Goal: Task Accomplishment & Management: Manage account settings

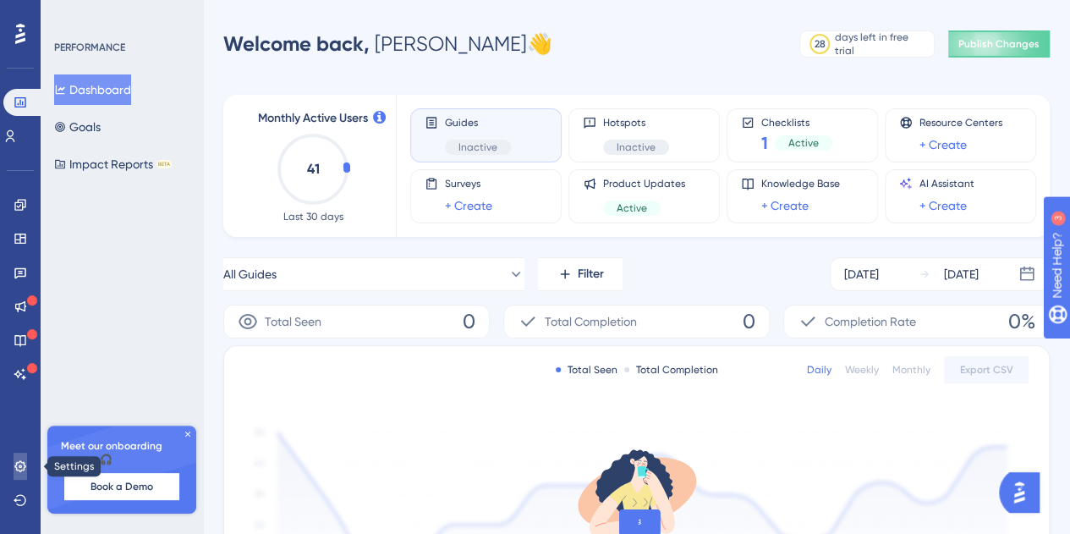
click at [27, 466] on link at bounding box center [21, 466] width 14 height 27
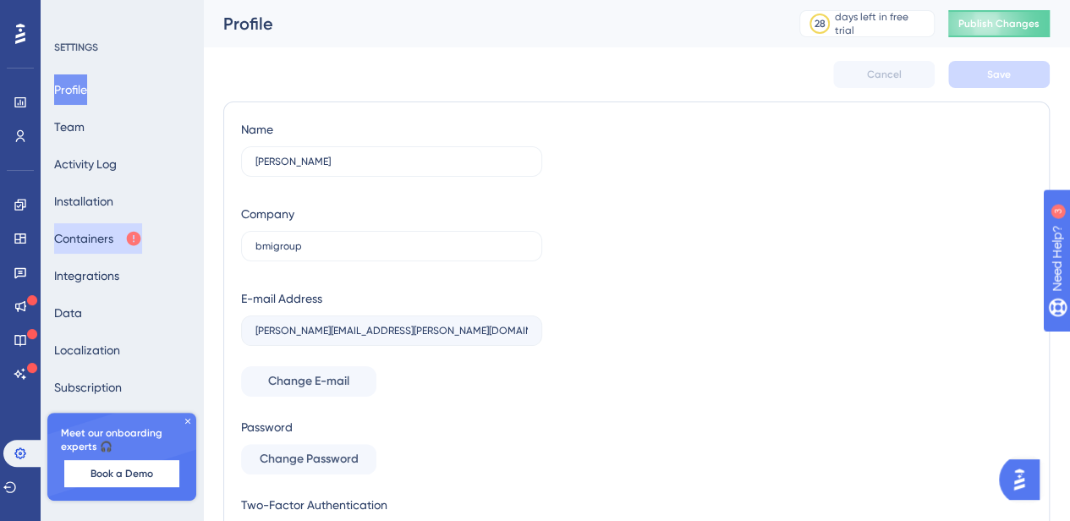
click at [127, 239] on button "Containers" at bounding box center [98, 238] width 88 height 30
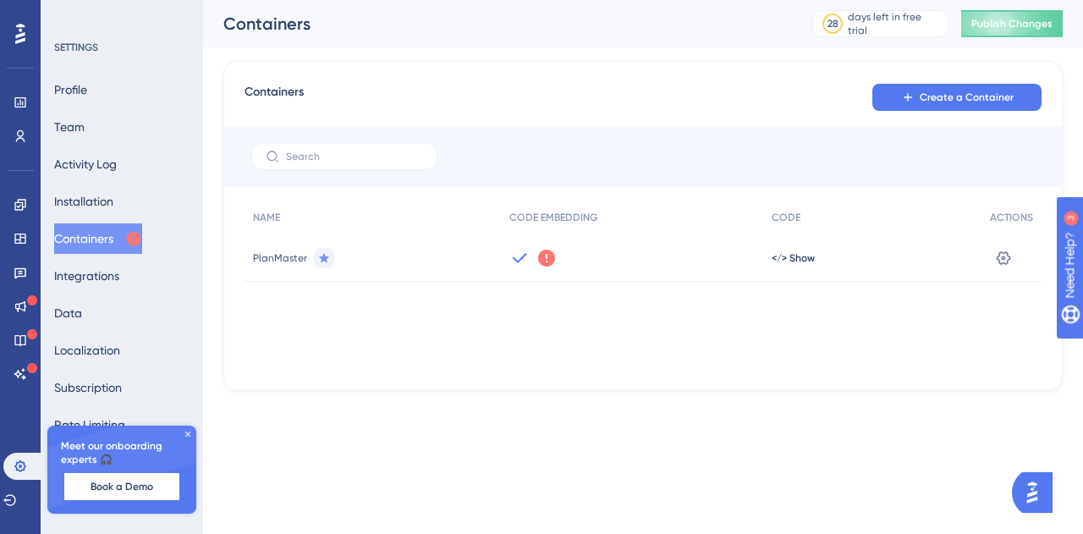
click at [542, 259] on icon at bounding box center [546, 258] width 17 height 17
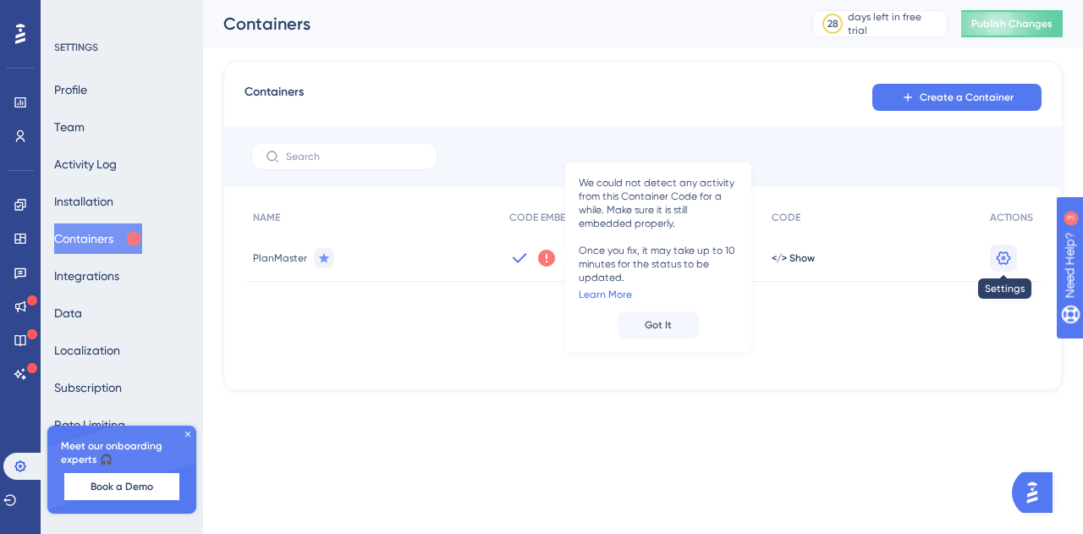
click at [1016, 260] on button at bounding box center [1003, 258] width 27 height 27
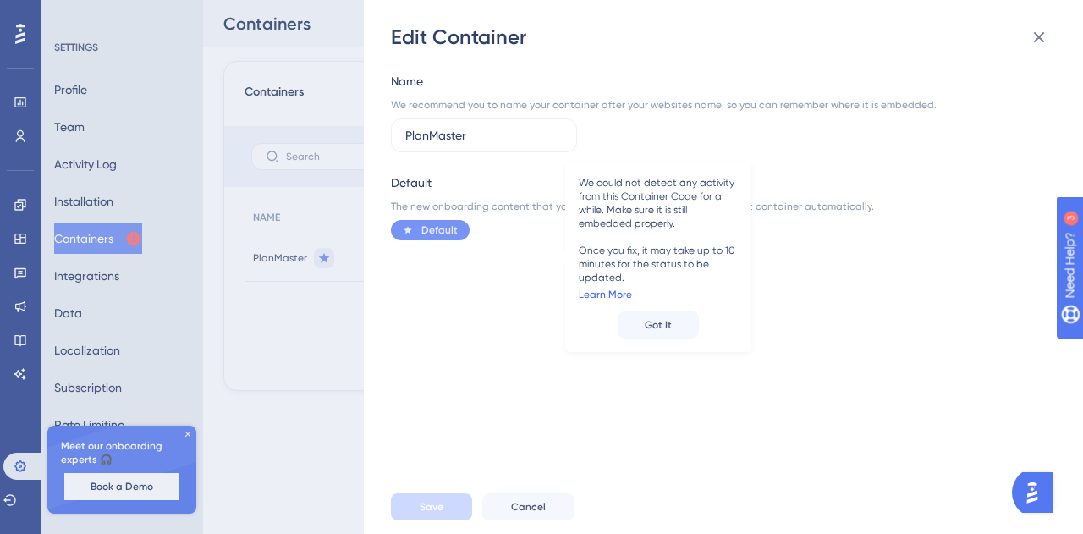
click at [611, 294] on link "Learn More" at bounding box center [605, 295] width 53 height 14
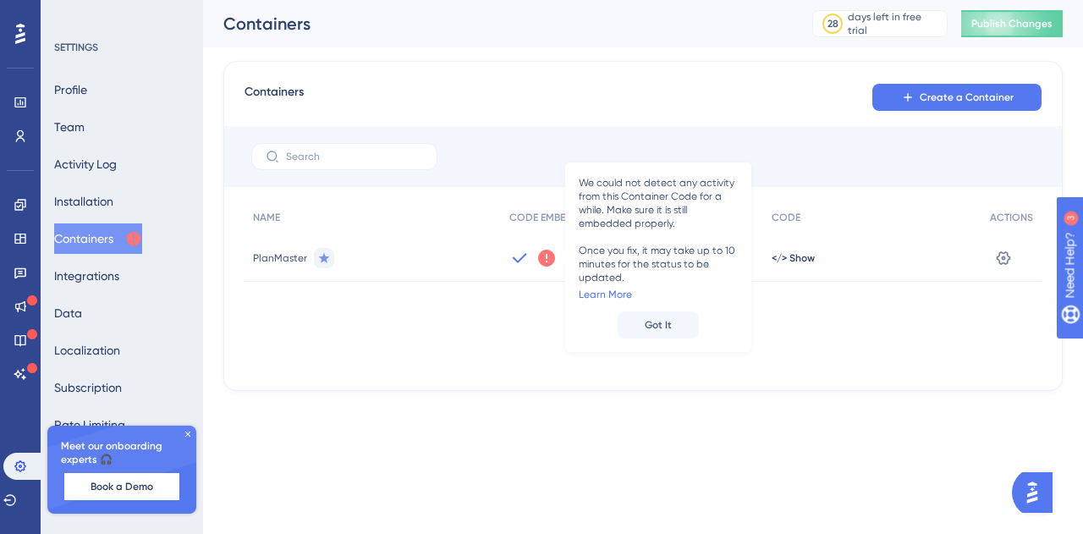
click at [817, 253] on div "</> Show" at bounding box center [872, 257] width 218 height 47
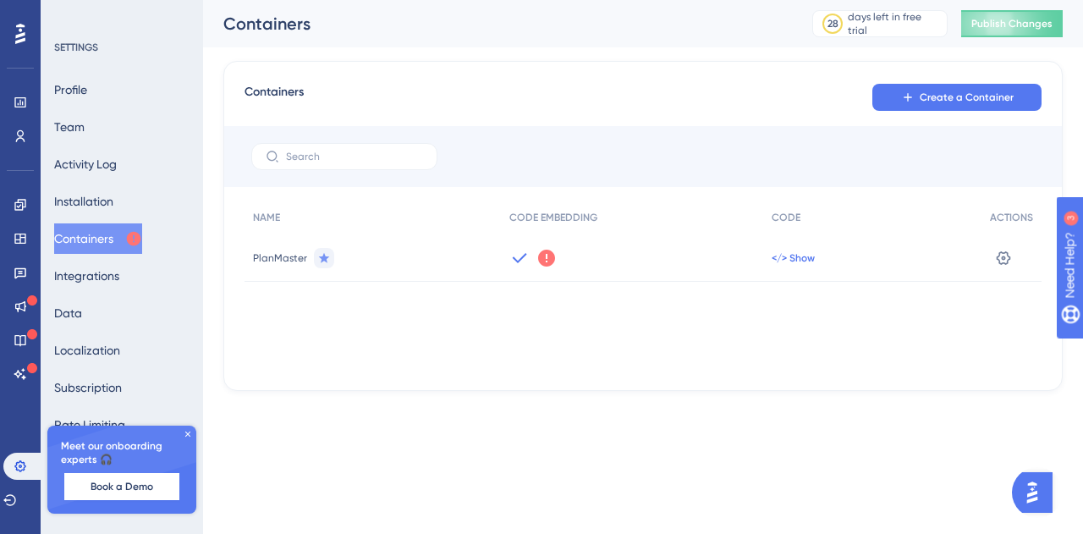
click at [802, 254] on span "</> Show" at bounding box center [793, 258] width 43 height 14
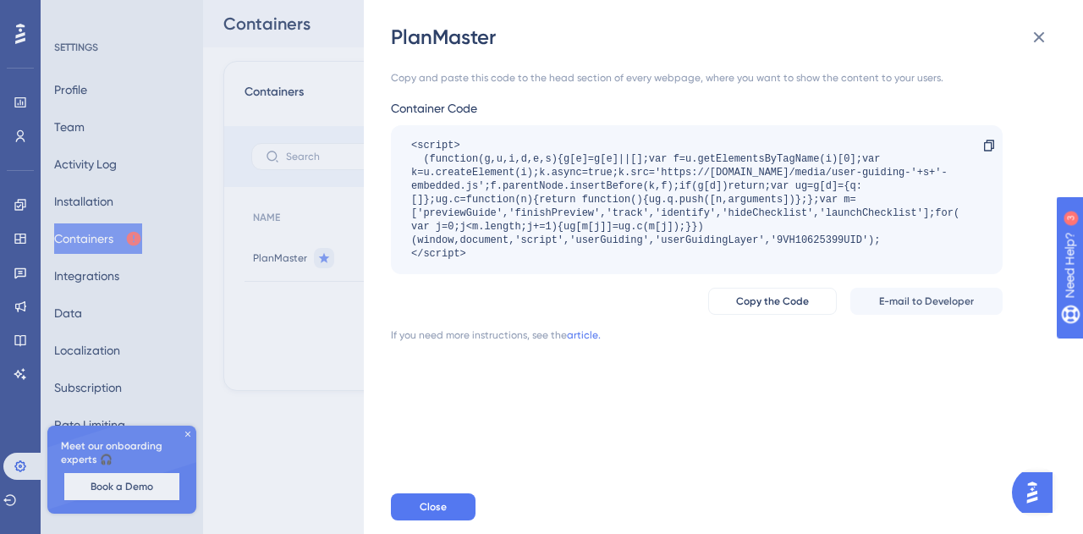
click at [301, 400] on div "PlanMaster Copy and paste this code to the head section of every webpage, where…" at bounding box center [541, 267] width 1083 height 534
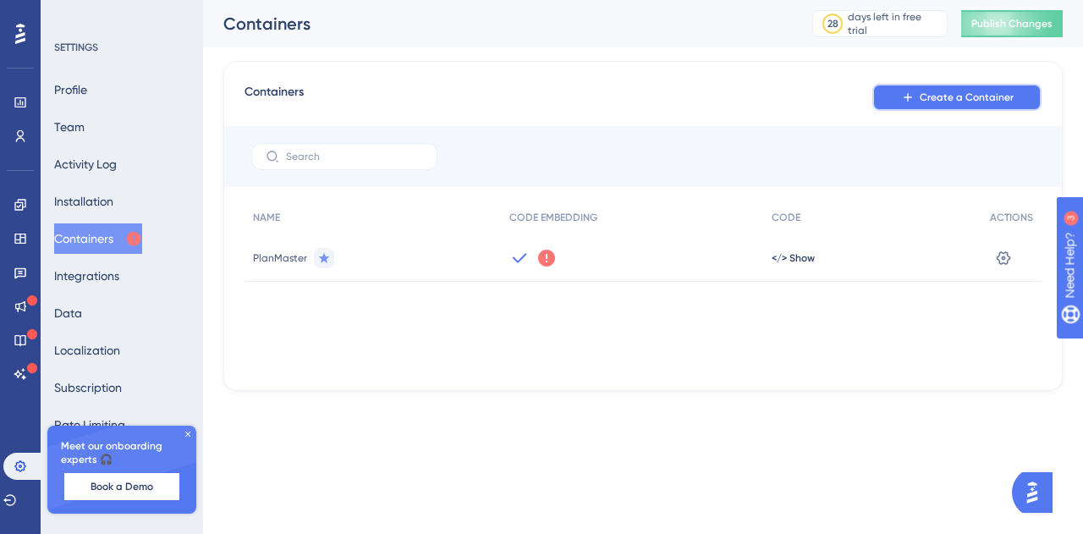
click at [931, 92] on span "Create a Container" at bounding box center [967, 98] width 94 height 14
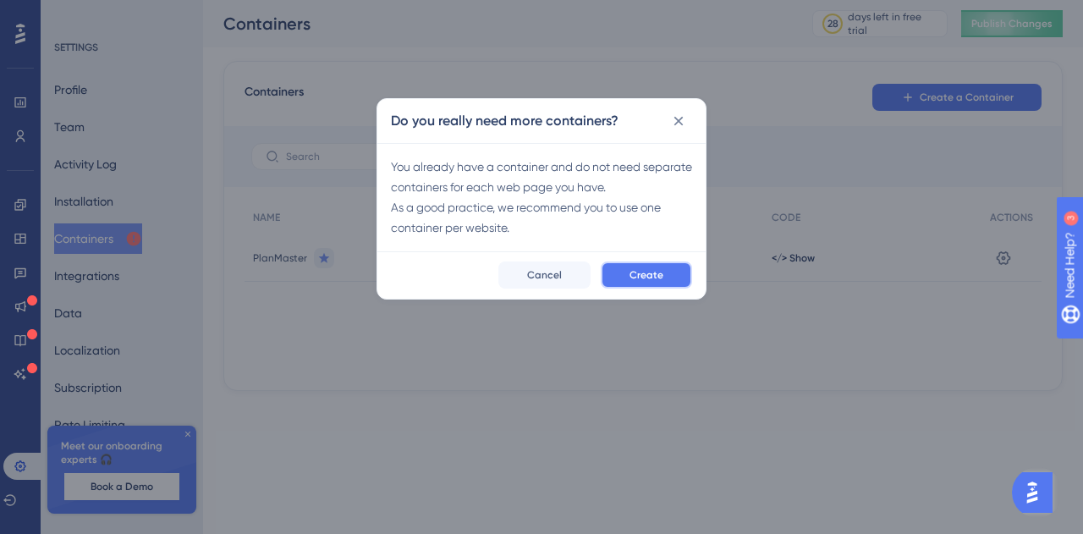
click at [664, 274] on button "Create" at bounding box center [646, 274] width 91 height 27
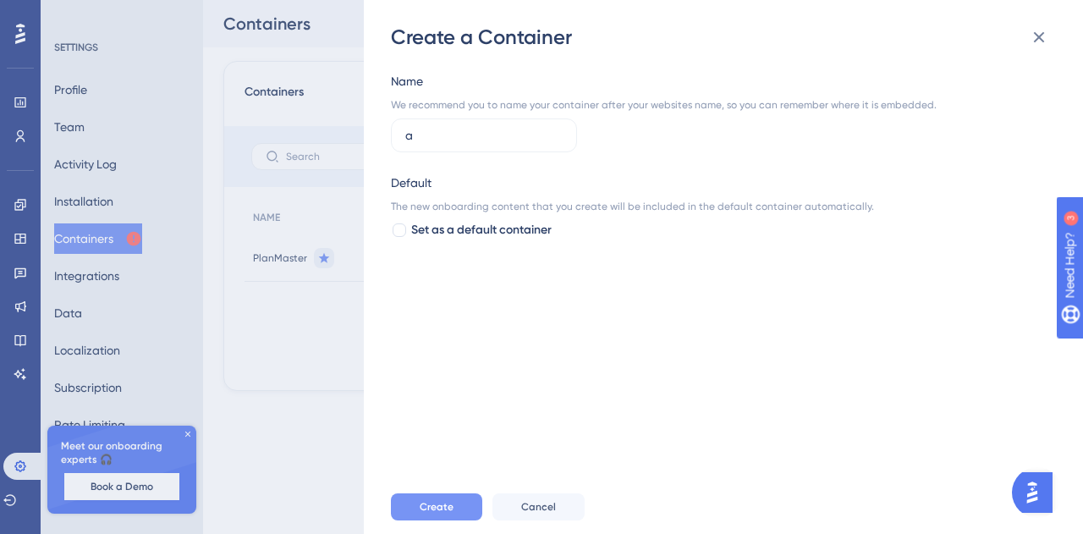
type input "a"
click at [450, 504] on span "Create" at bounding box center [437, 507] width 34 height 14
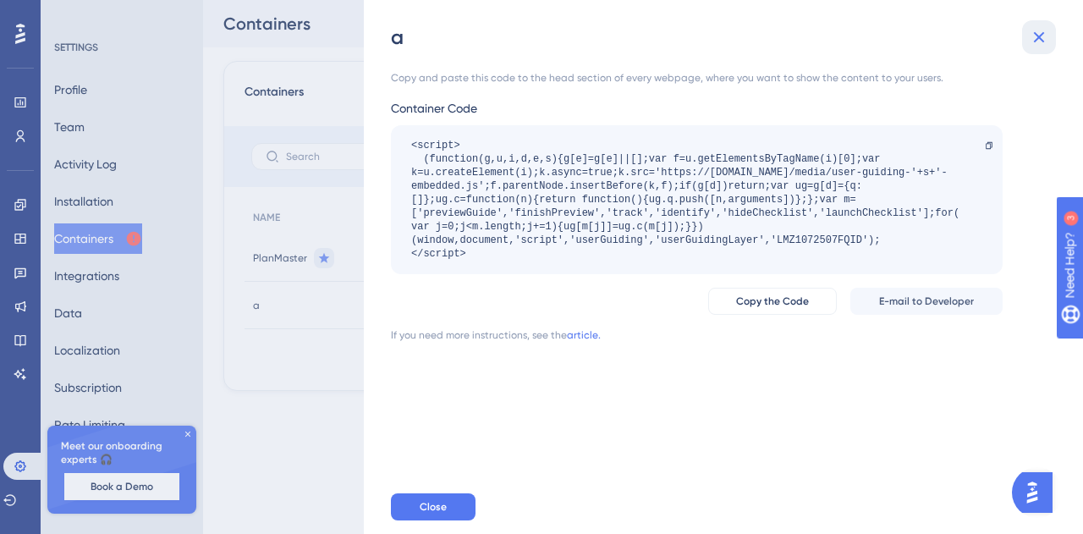
click at [1036, 43] on icon at bounding box center [1039, 37] width 20 height 20
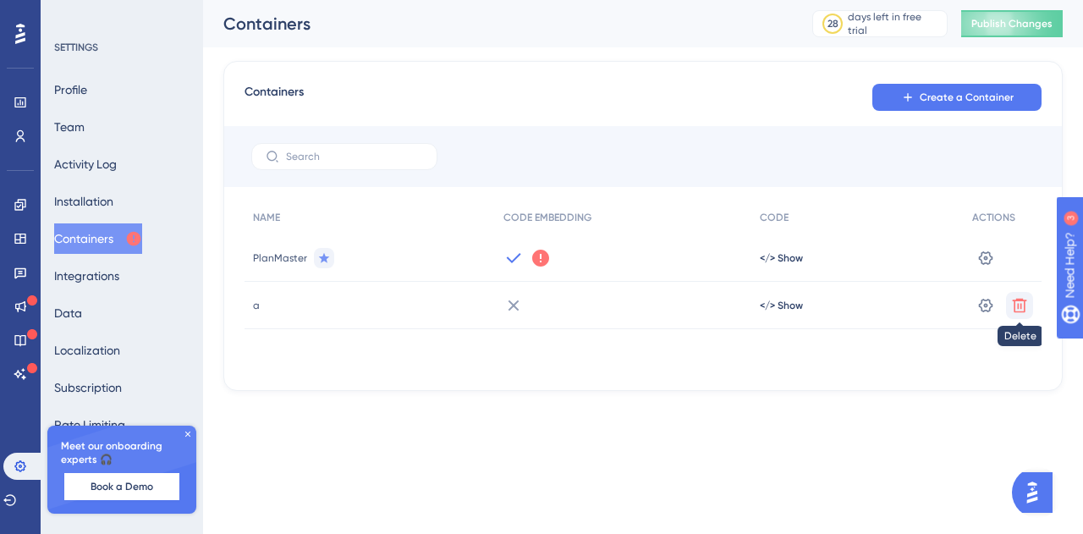
click at [1017, 305] on icon at bounding box center [1019, 305] width 17 height 17
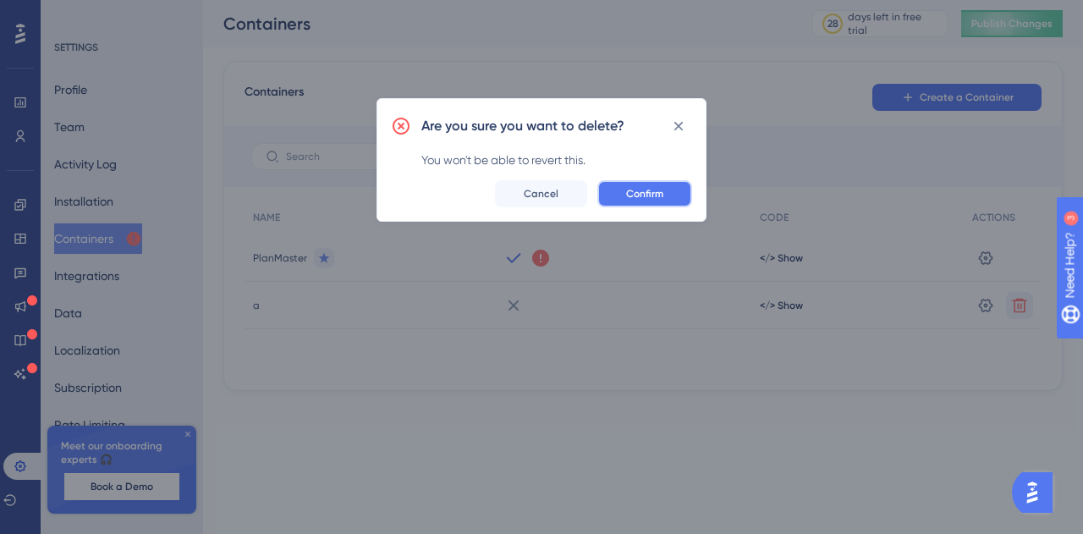
click at [663, 191] on button "Confirm" at bounding box center [644, 193] width 95 height 27
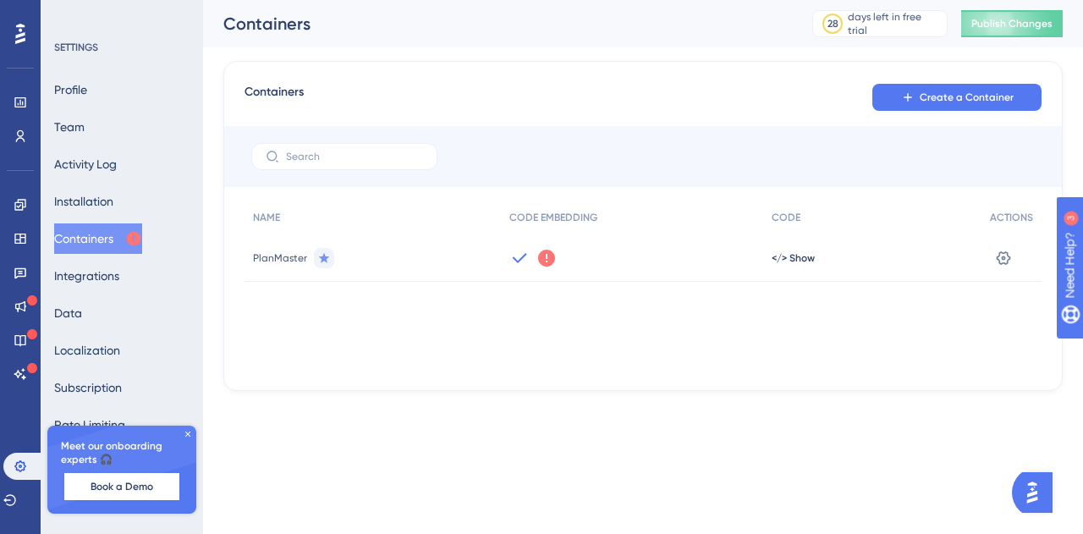
click at [190, 438] on icon at bounding box center [188, 434] width 10 height 10
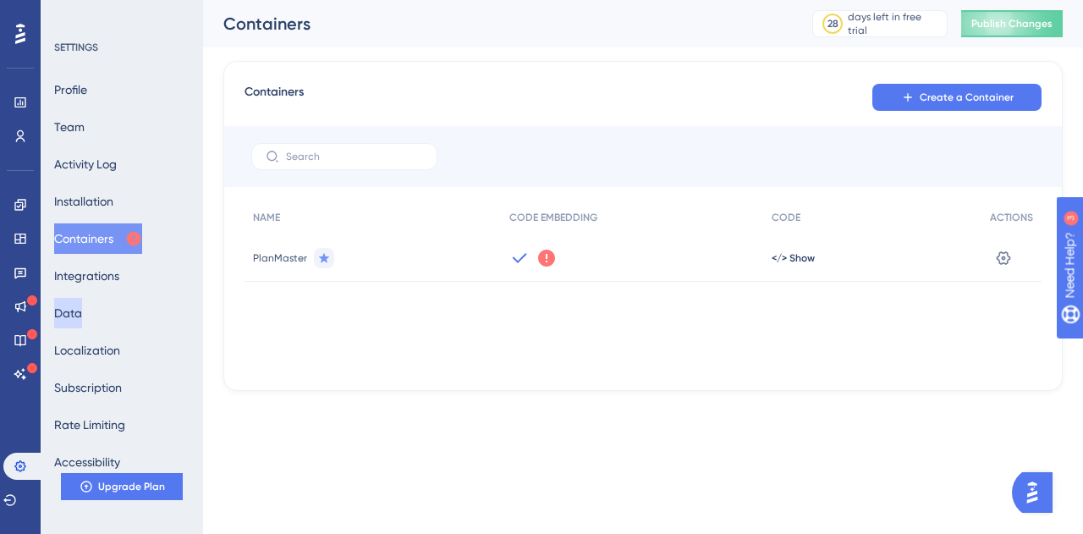
click at [71, 317] on button "Data" at bounding box center [68, 313] width 28 height 30
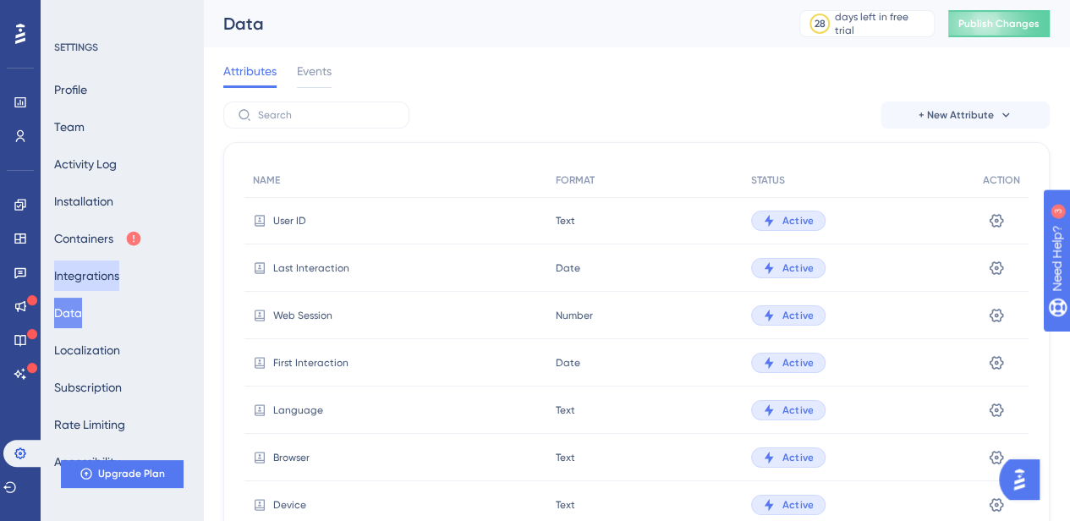
click at [104, 275] on button "Integrations" at bounding box center [86, 276] width 65 height 30
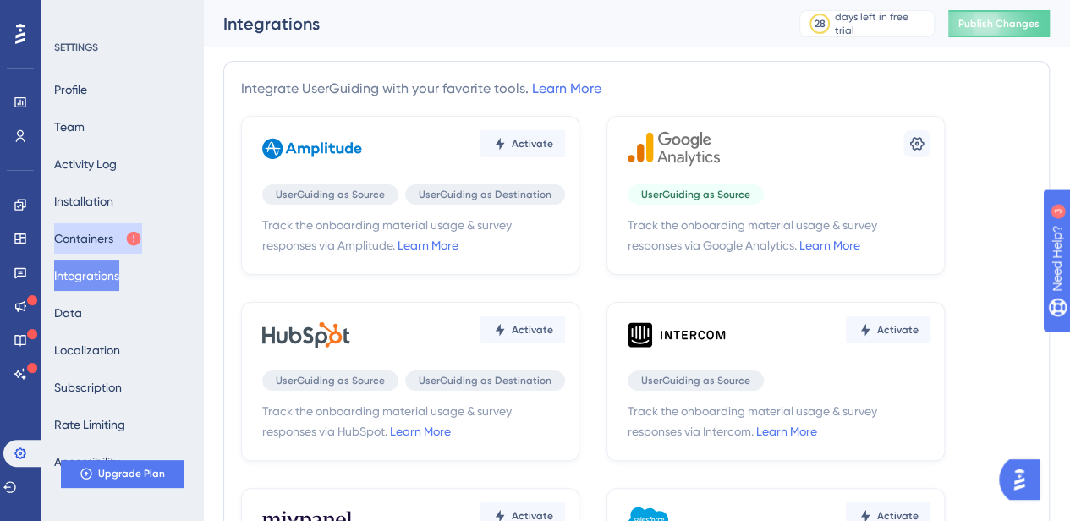
click at [108, 233] on button "Containers" at bounding box center [98, 238] width 88 height 30
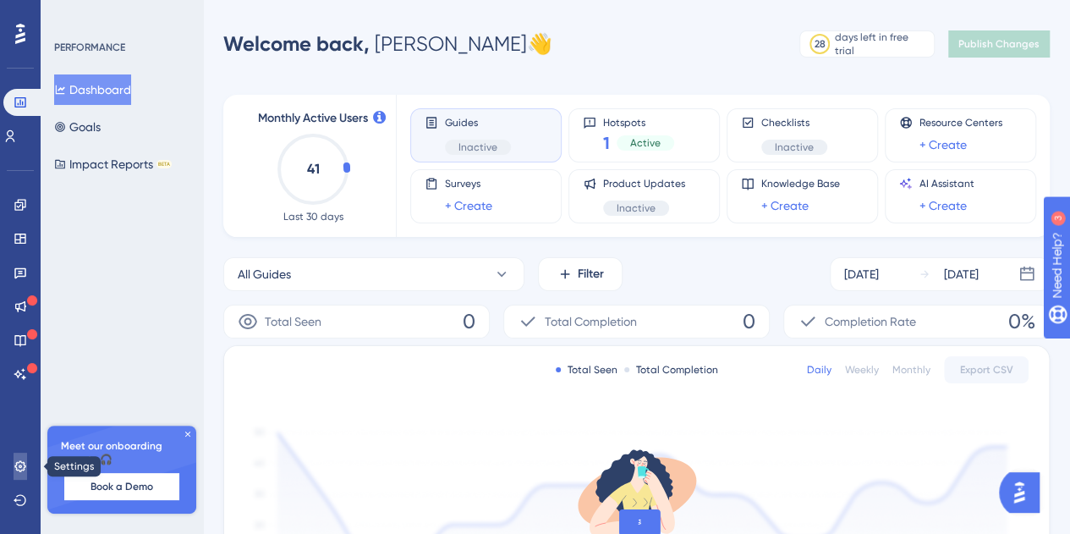
click at [19, 465] on icon at bounding box center [21, 467] width 14 height 14
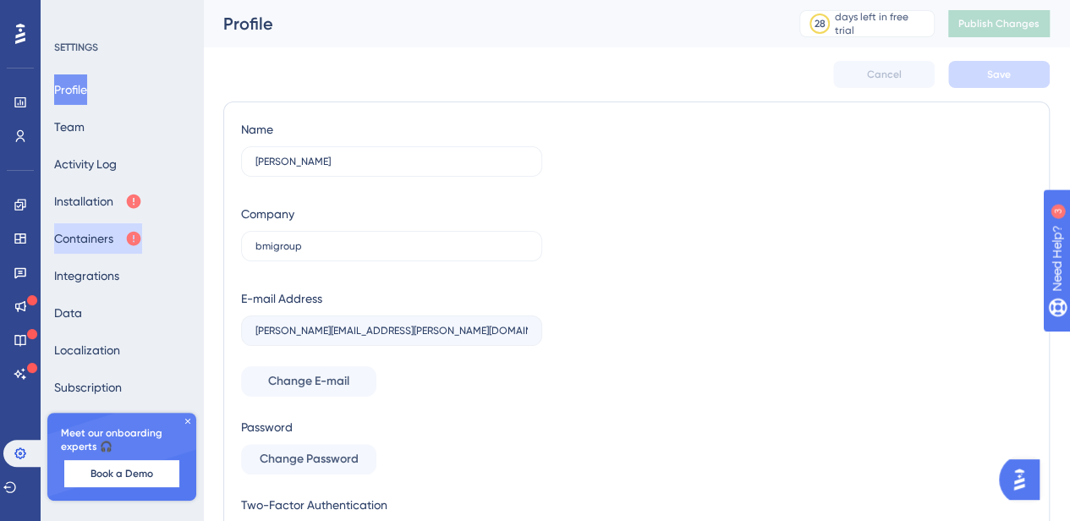
click at [131, 228] on button "Containers" at bounding box center [98, 238] width 88 height 30
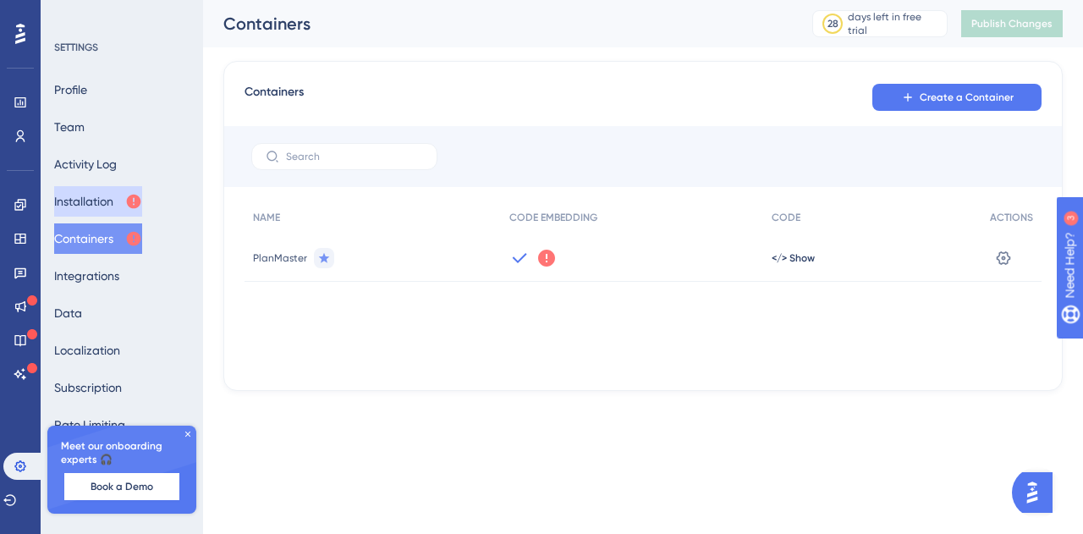
click at [131, 190] on button "Installation" at bounding box center [98, 201] width 88 height 30
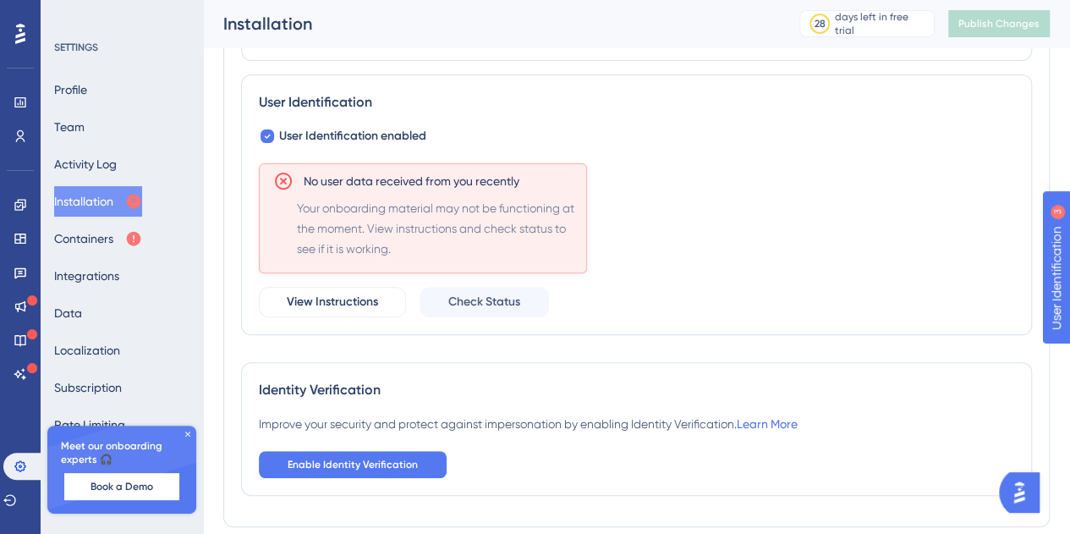
scroll to position [157, 0]
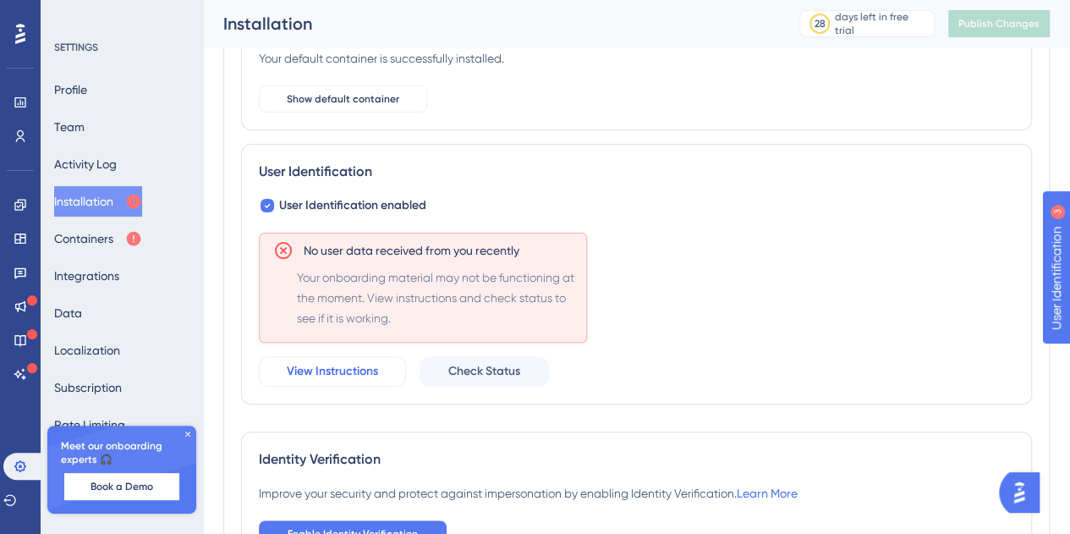
click at [343, 372] on span "View Instructions" at bounding box center [332, 371] width 91 height 20
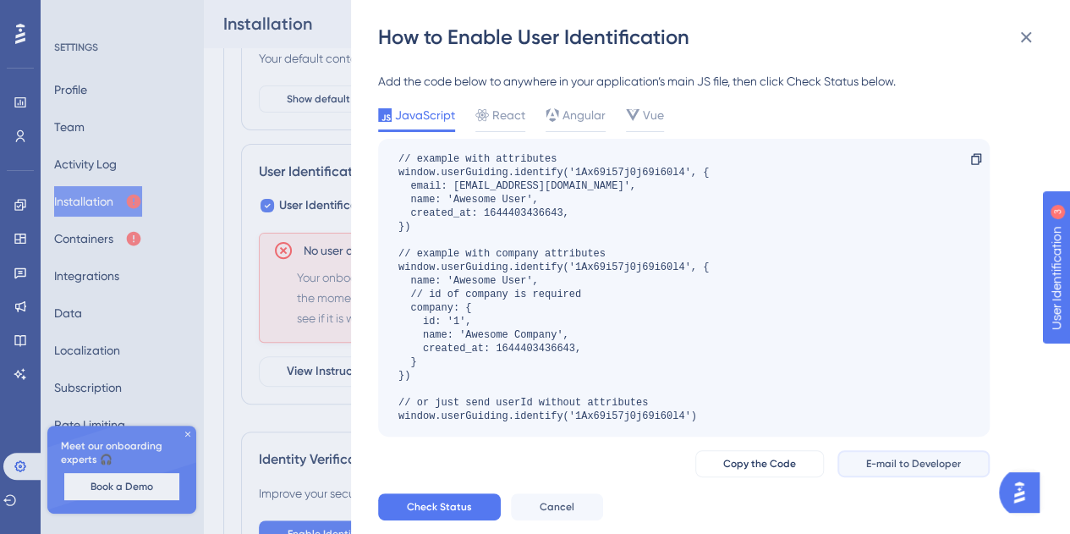
click at [926, 471] on button "E-mail to Developer" at bounding box center [914, 463] width 152 height 27
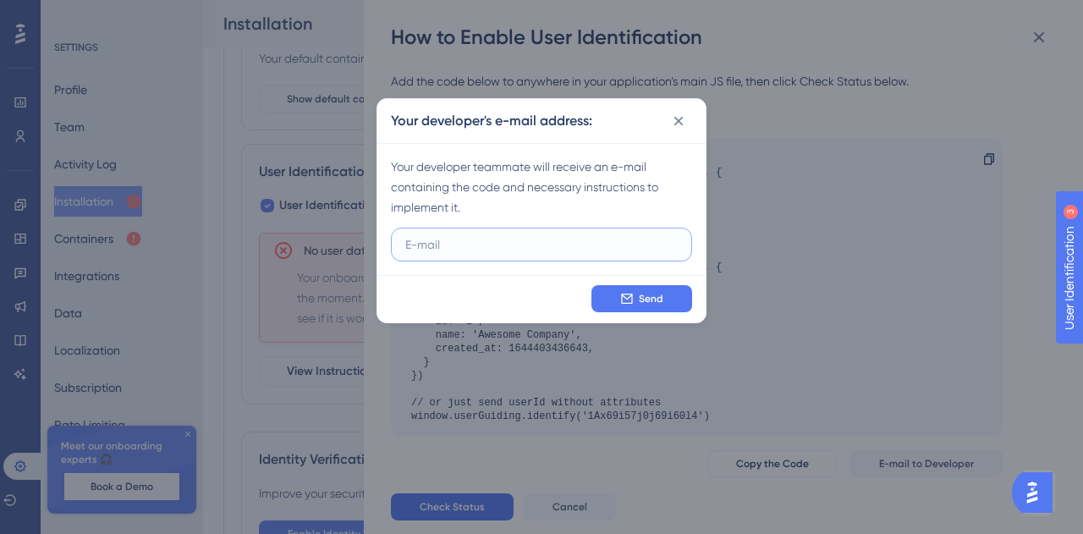
paste input "syed.akram-ext@bmigroup.com"
type input "syed.akram-ext@bmigroup.com"
click at [665, 295] on button "Send" at bounding box center [642, 298] width 101 height 27
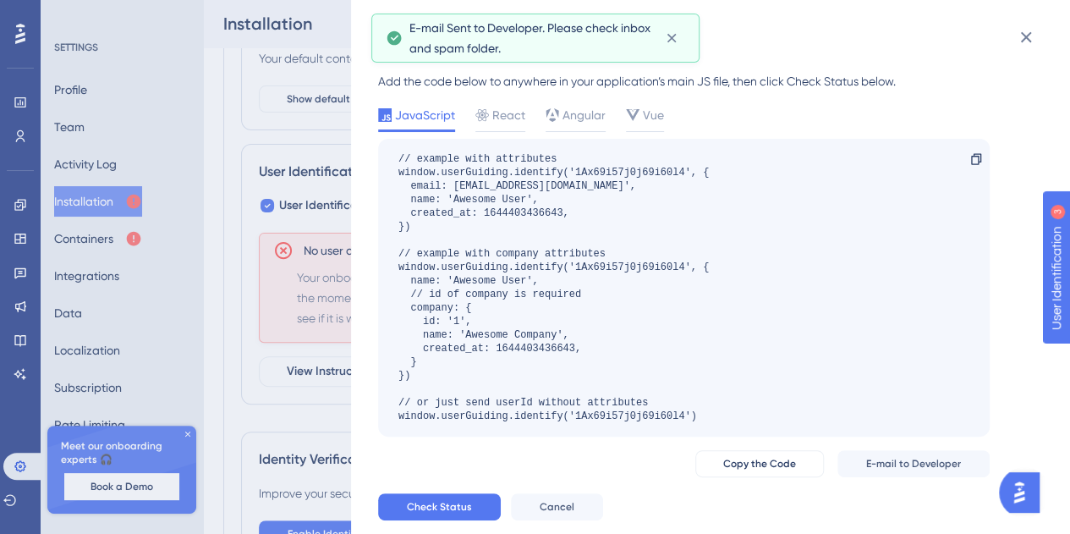
scroll to position [51, 0]
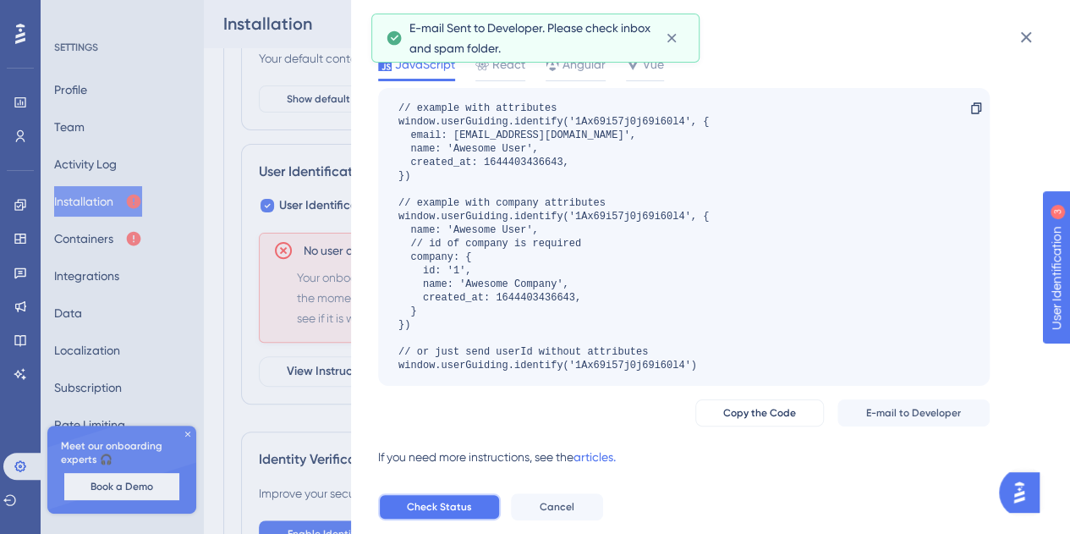
click at [484, 498] on button "Check Status" at bounding box center [439, 506] width 123 height 27
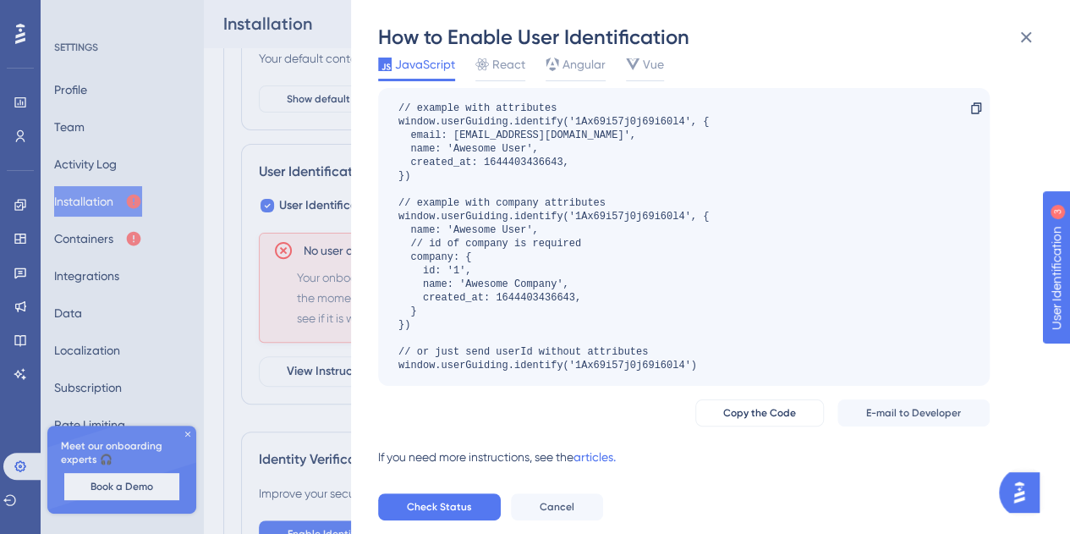
click at [280, 395] on div "How to Enable User Identification Add the code below to anywhere in your applic…" at bounding box center [535, 267] width 1070 height 534
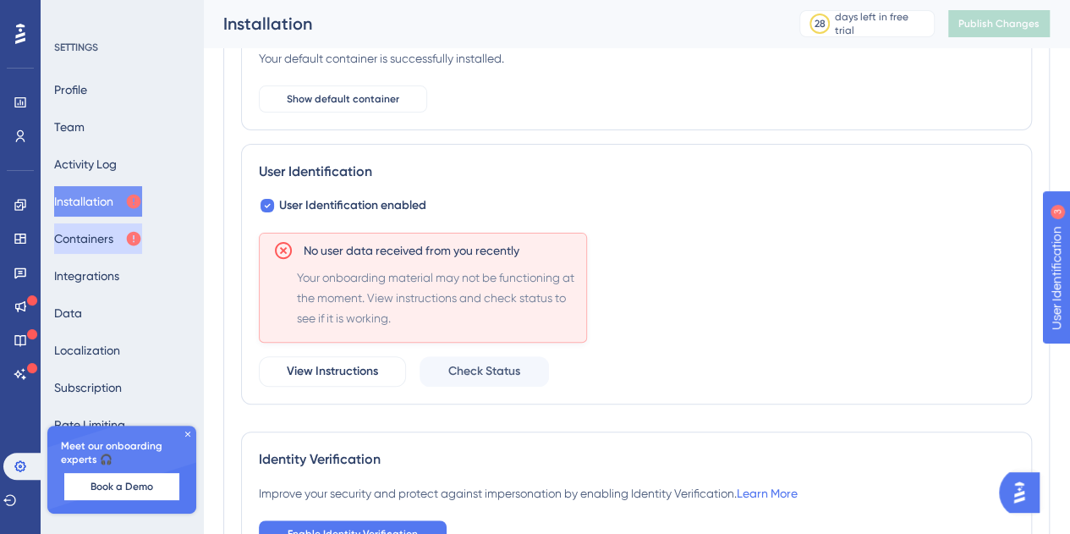
click at [124, 228] on button "Containers" at bounding box center [98, 238] width 88 height 30
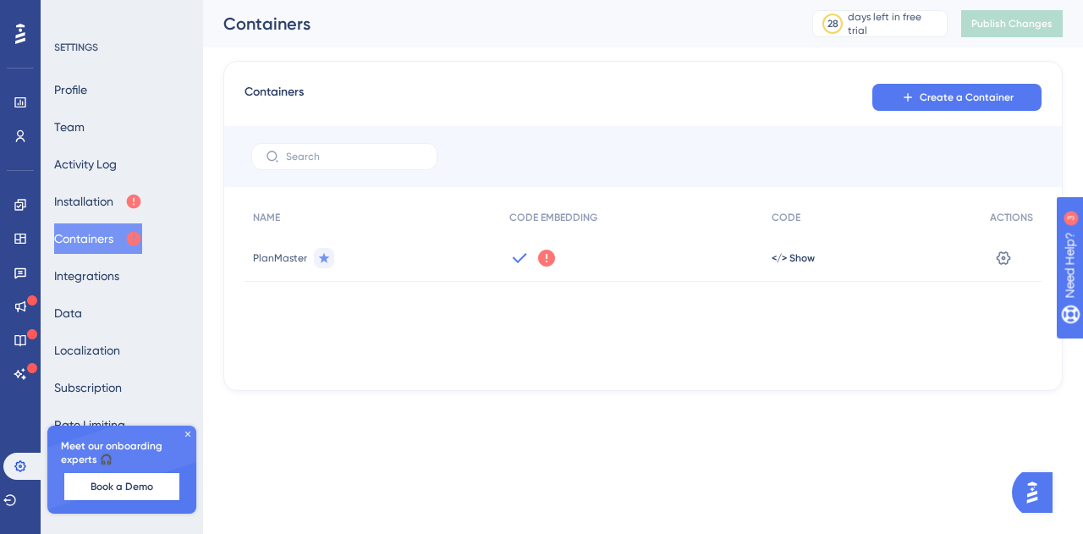
click at [263, 261] on span "PlanMaster" at bounding box center [280, 258] width 54 height 14
click at [286, 256] on span "PlanMaster" at bounding box center [280, 258] width 54 height 14
click at [1004, 261] on icon at bounding box center [1004, 257] width 14 height 14
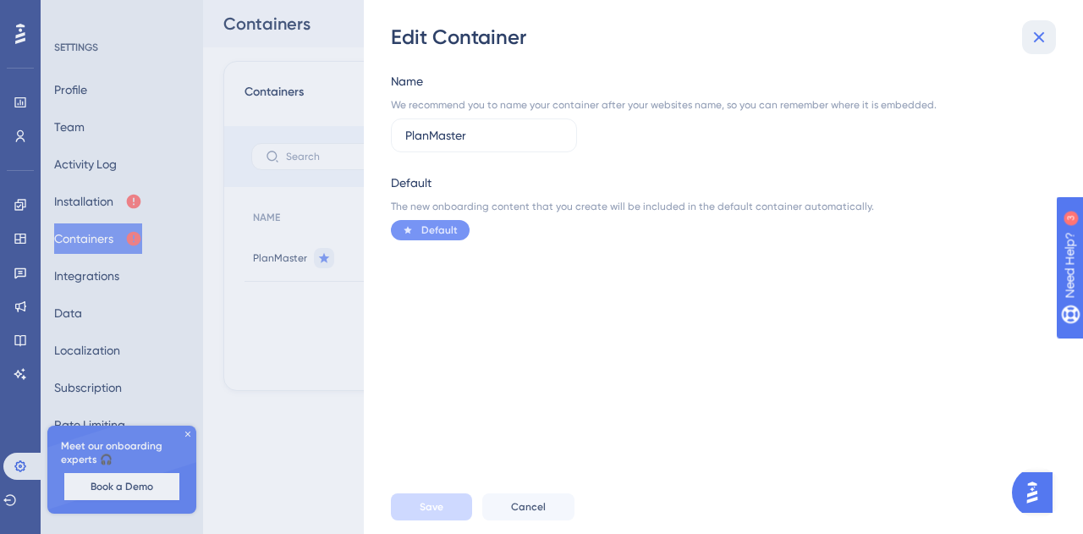
click at [1043, 36] on icon at bounding box center [1039, 37] width 20 height 20
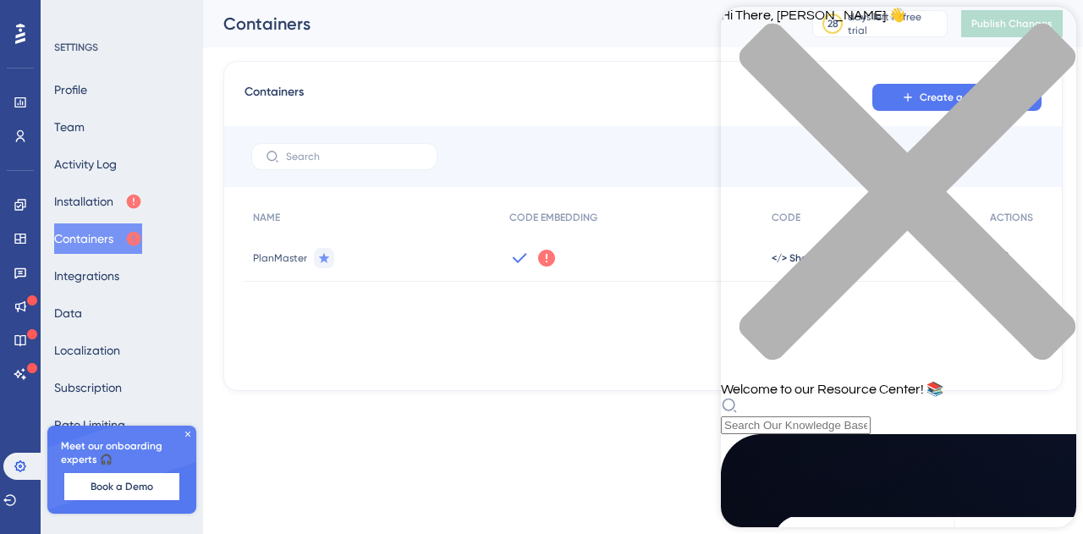
scroll to position [839, 0]
drag, startPoint x: 1065, startPoint y: 198, endPoint x: 1803, endPoint y: 470, distance: 786.3
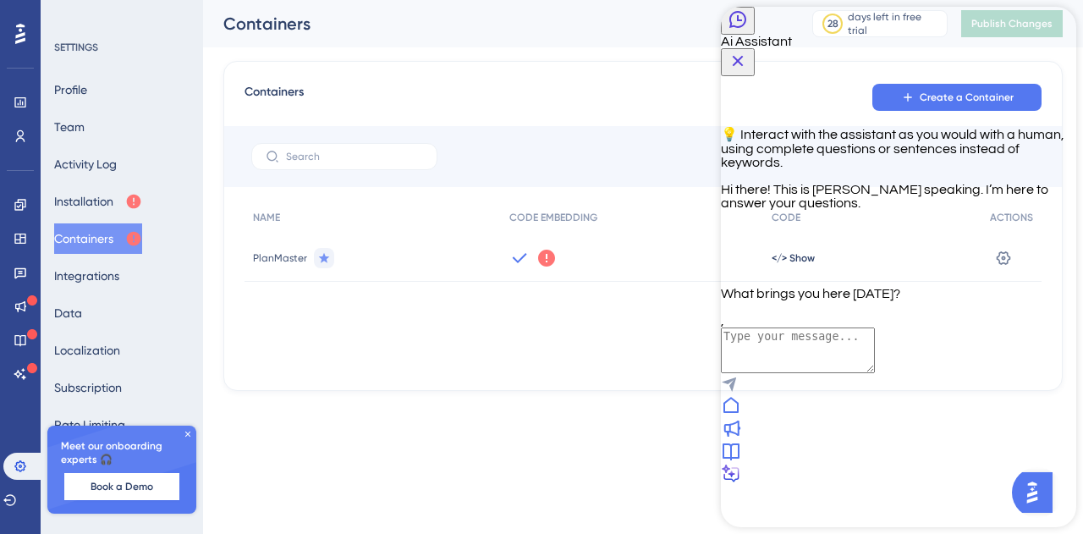
click at [875, 373] on textarea "AI Assistant Text Input" at bounding box center [798, 350] width 154 height 46
paste textarea "https://es.intouch.bmigroup.com/"
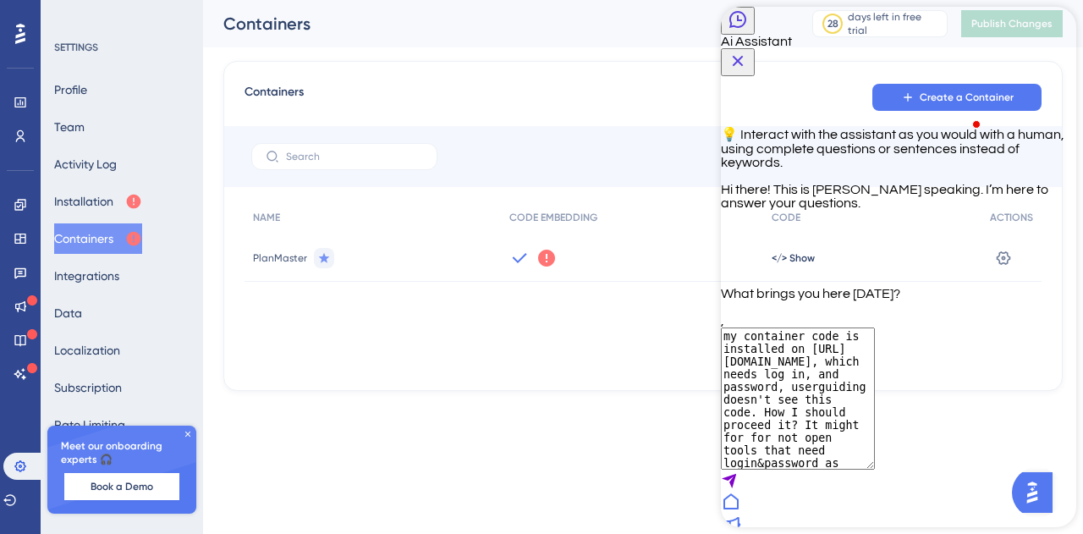
type textarea "my container code is installed on https://es.intouch.bmigroup.com/, which needs…"
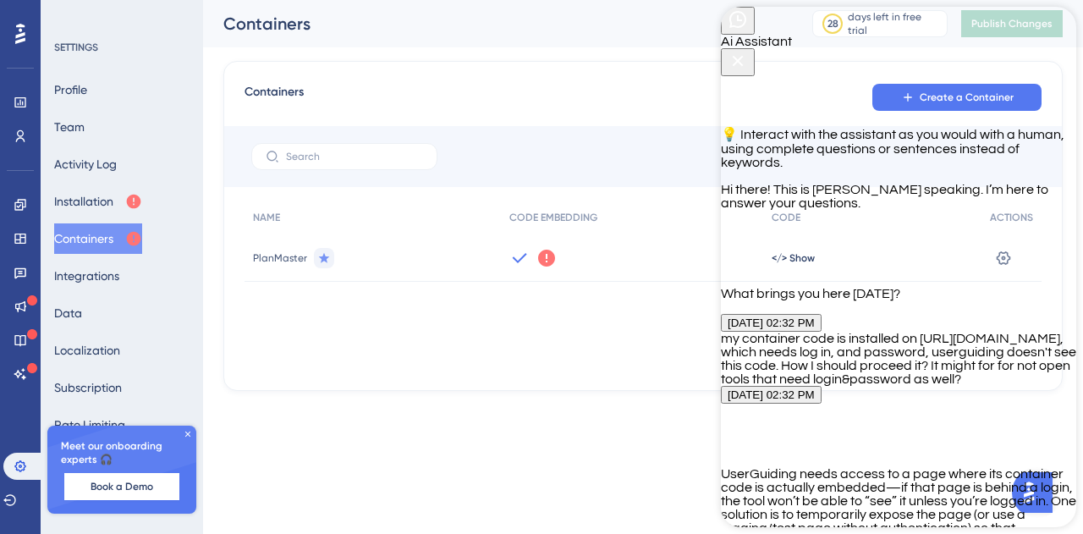
scroll to position [540, 0]
click at [860, 467] on p "UserGuiding needs access to a page where its container code is actually embedde…" at bounding box center [898, 534] width 355 height 135
click at [971, 467] on p "UserGuiding needs access to a page where its container code is actually embedde…" at bounding box center [898, 534] width 355 height 135
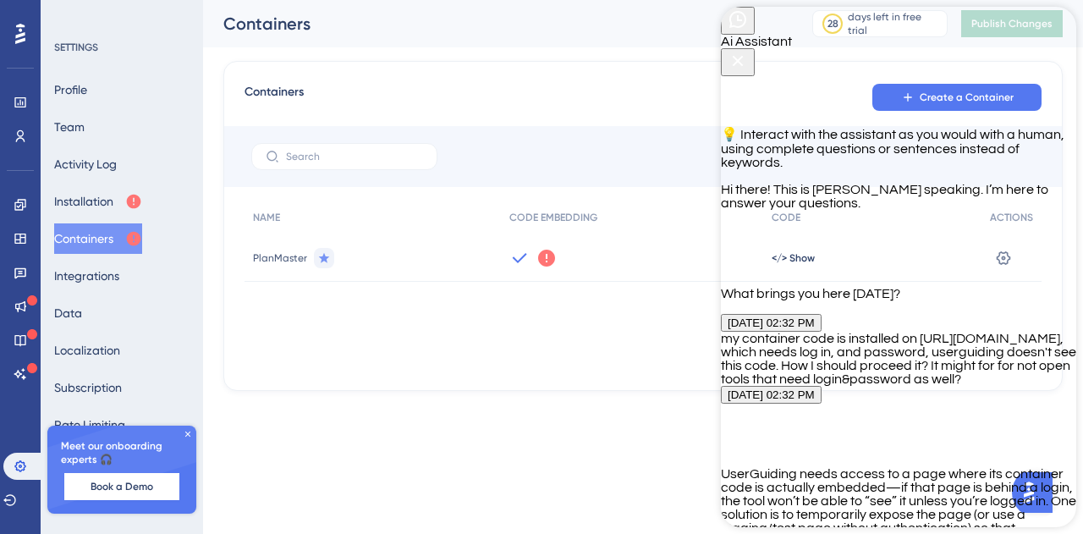
drag, startPoint x: 917, startPoint y: 327, endPoint x: 929, endPoint y: 300, distance: 29.6
click at [929, 467] on p "UserGuiding needs access to a page where its container code is actually embedde…" at bounding box center [898, 534] width 355 height 135
copy p "code-free installation option (UG Now"
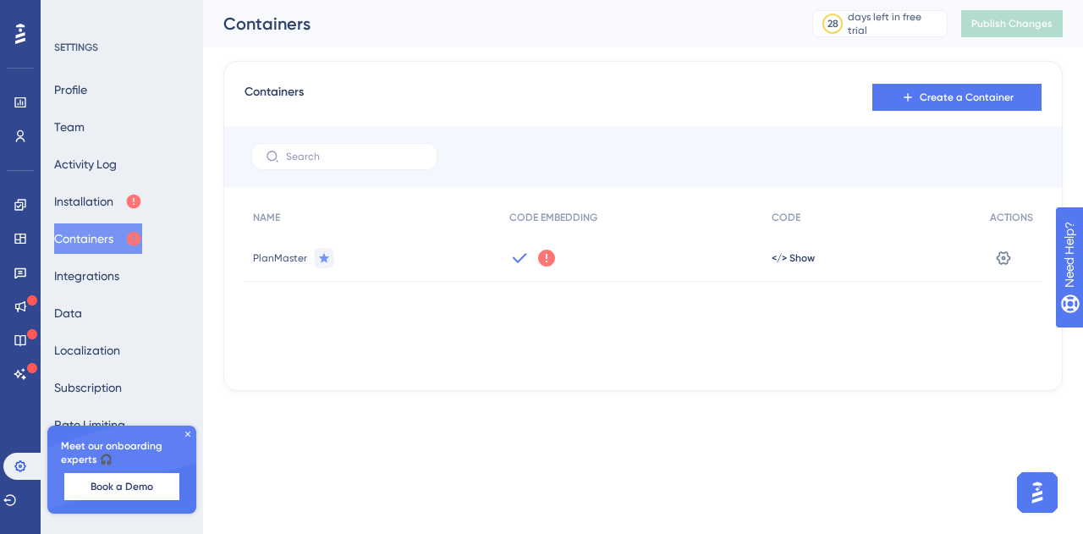
click at [1034, 503] on img "Open AI Assistant Launcher" at bounding box center [1037, 492] width 30 height 30
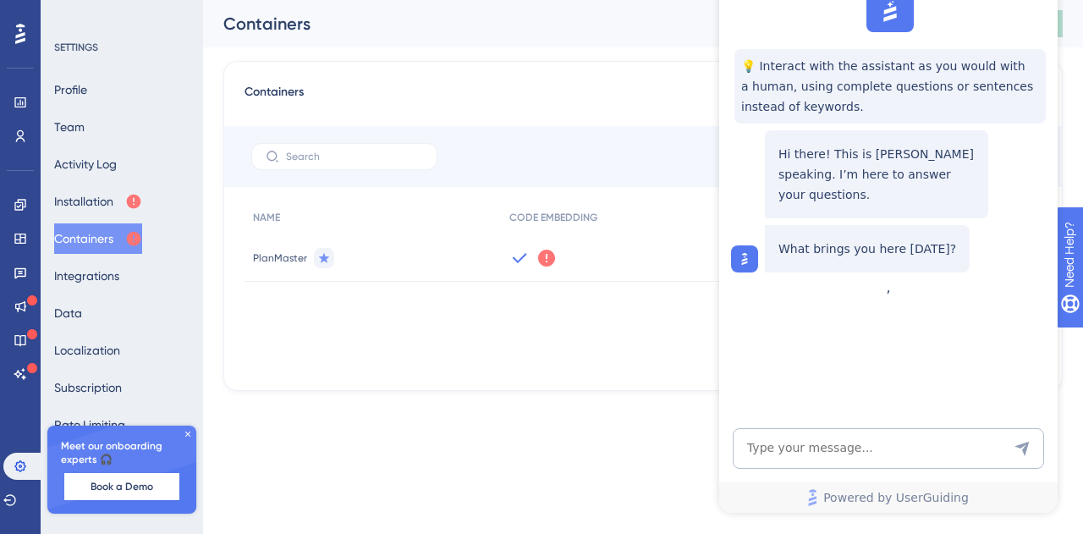
click at [188, 438] on icon at bounding box center [188, 434] width 10 height 10
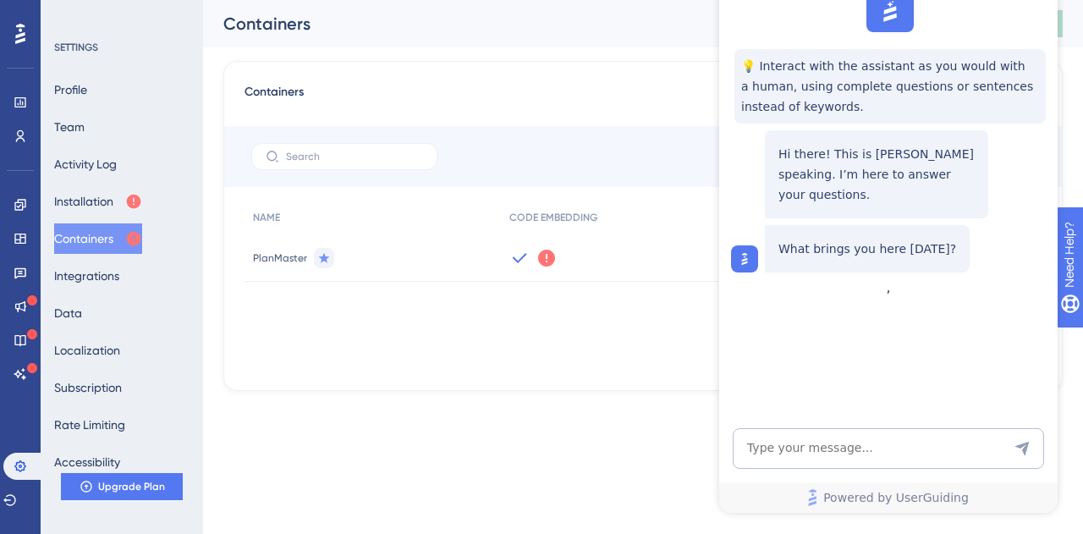
click at [24, 38] on icon at bounding box center [20, 34] width 10 height 20
click at [819, 439] on textarea "AI Assistant Text Input" at bounding box center [888, 448] width 311 height 41
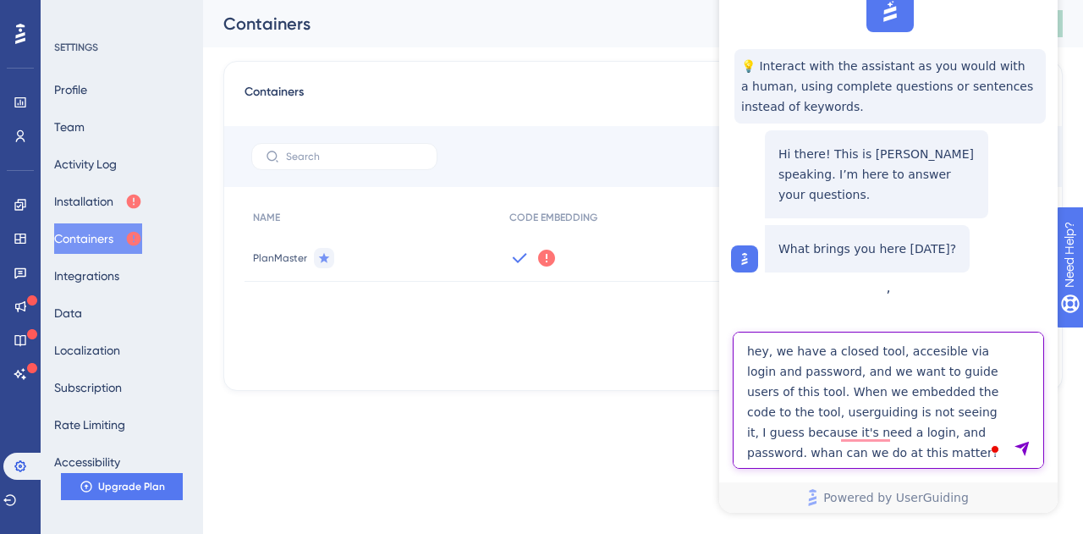
type textarea "hey, we have a closed tool, accesible via login and password, and we want to gu…"
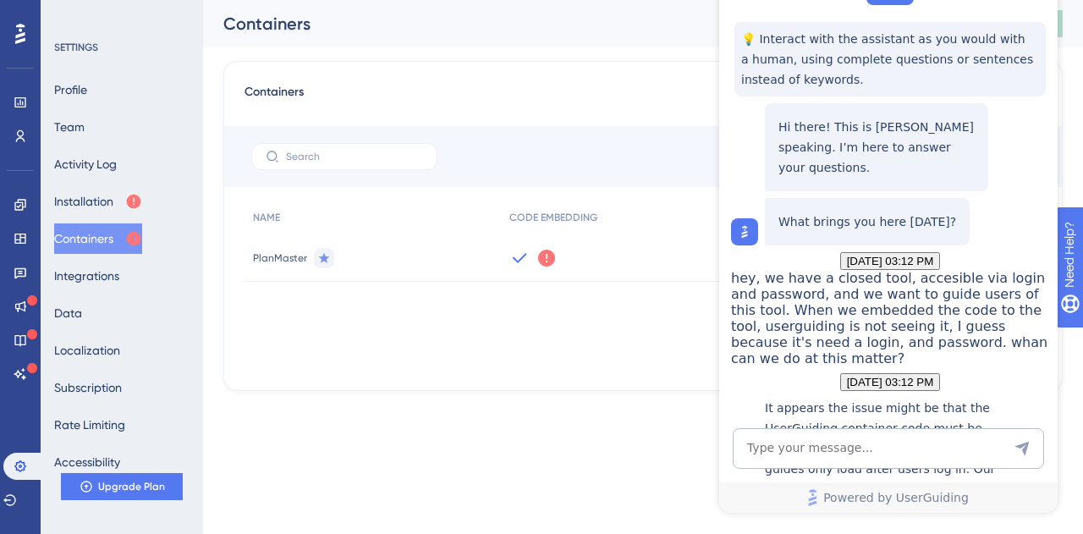
scroll to position [509, 0]
click at [848, 450] on textarea "AI Assistant Text Input" at bounding box center [888, 448] width 311 height 41
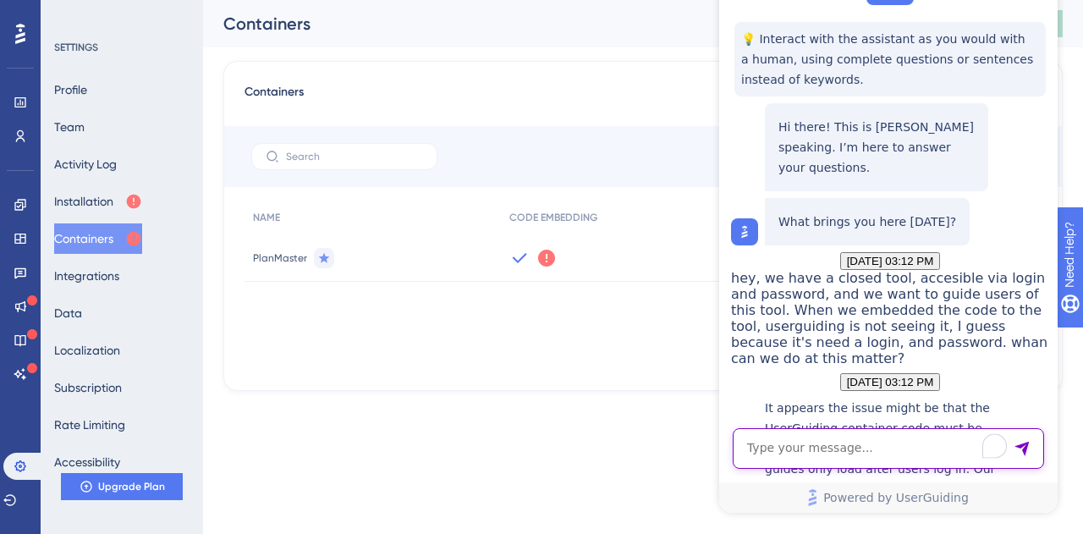
type textarea "y"
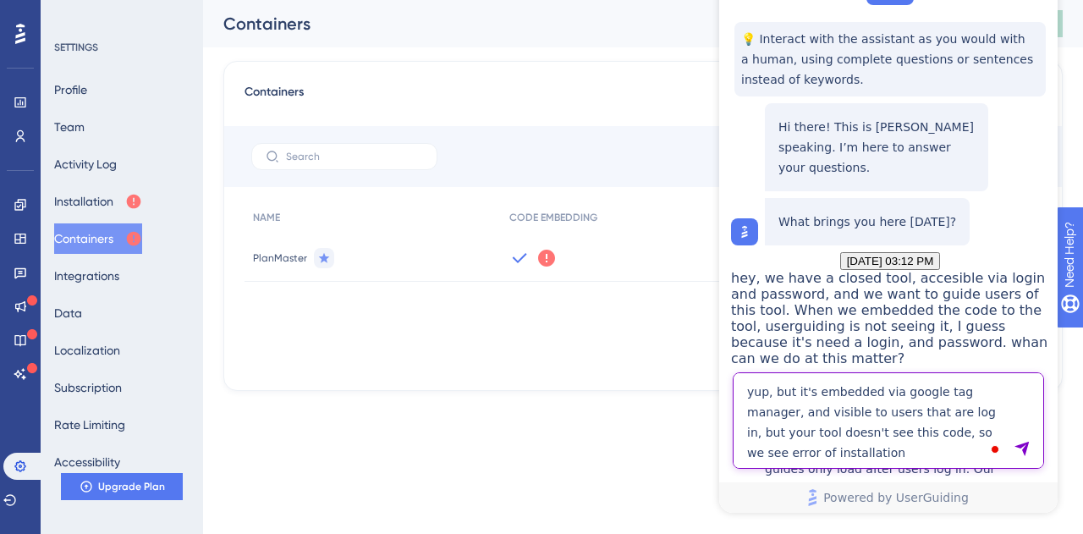
type textarea "yup, but it's embedded via google tag manager, and visible to users that are lo…"
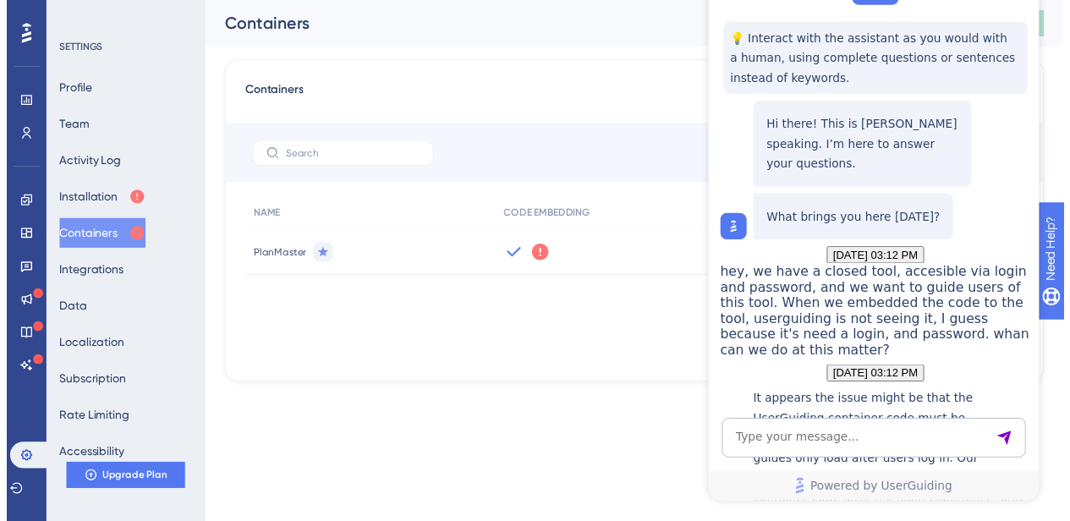
scroll to position [1100, 0]
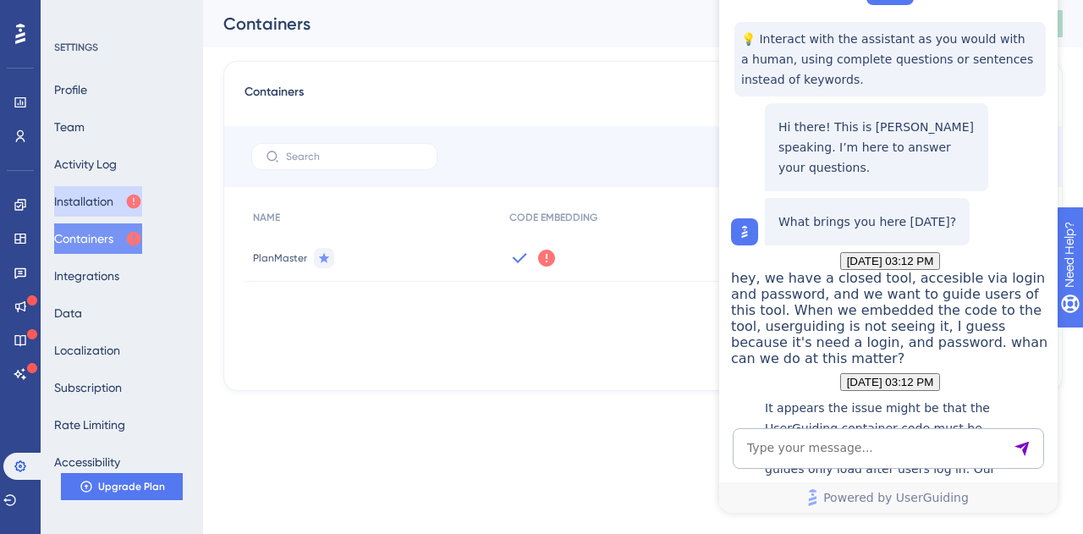
click at [140, 201] on icon at bounding box center [134, 202] width 14 height 14
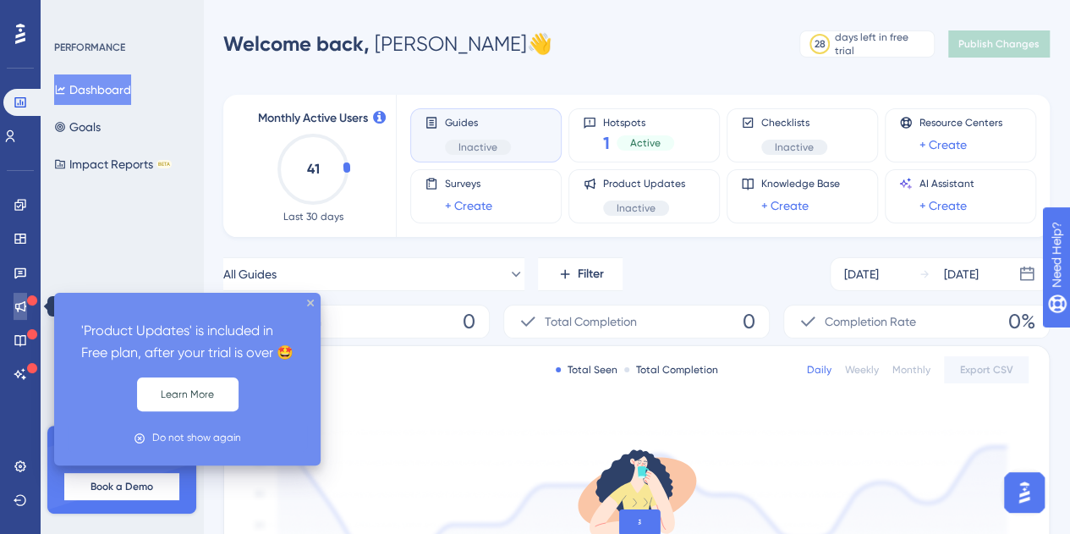
click at [19, 300] on icon at bounding box center [21, 307] width 14 height 14
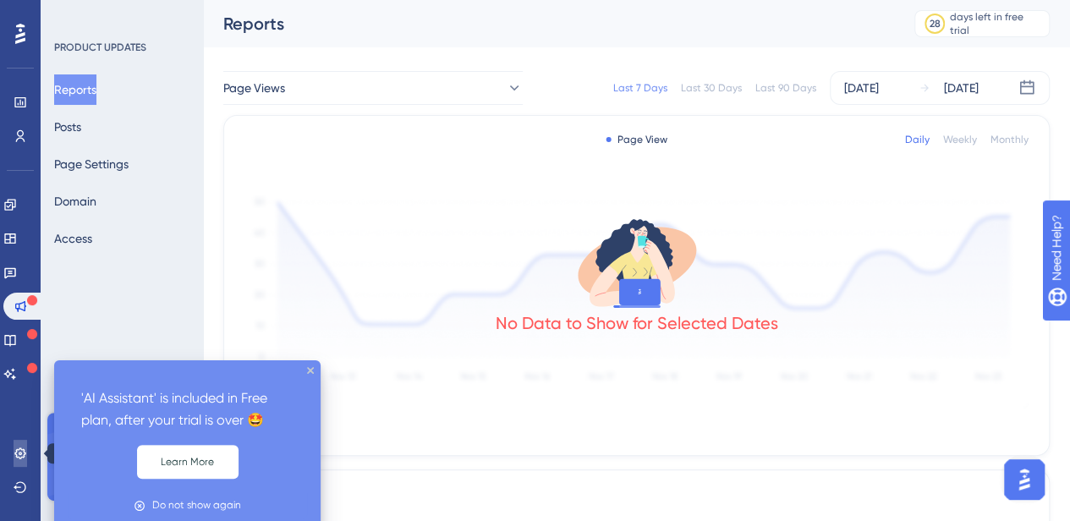
click at [25, 466] on link at bounding box center [21, 453] width 14 height 27
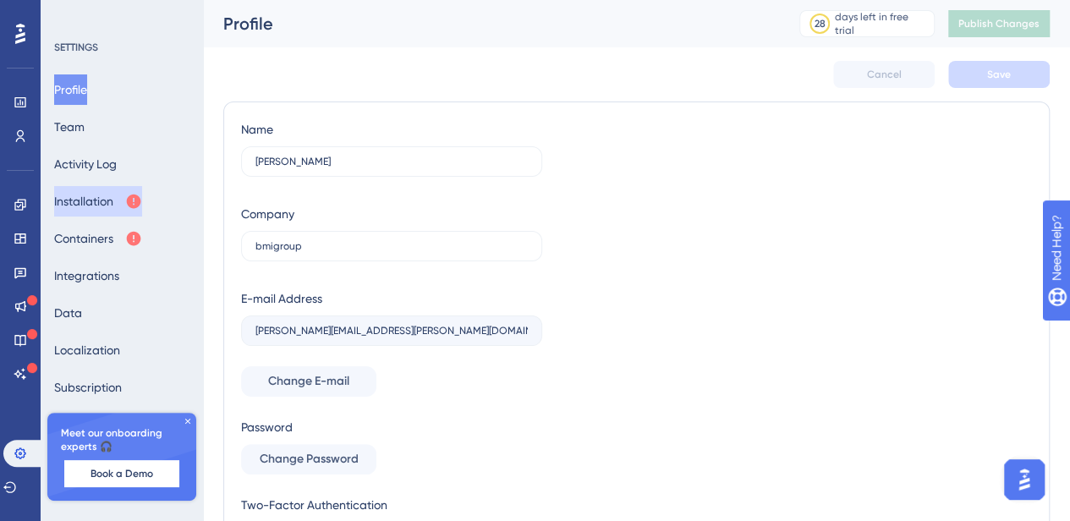
click at [124, 209] on button "Installation" at bounding box center [98, 201] width 88 height 30
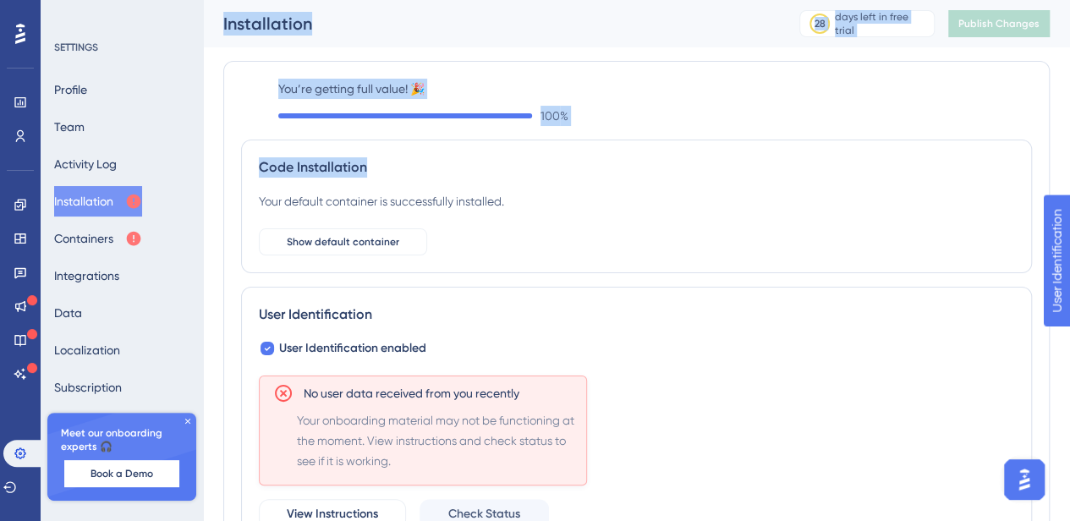
drag, startPoint x: 205, startPoint y: 13, endPoint x: 438, endPoint y: 179, distance: 286.5
click at [438, 179] on div "Performance Users Engagement Widgets Feedback Product Updates Knowledge Base AI…" at bounding box center [636, 390] width 867 height 780
click at [103, 244] on button "Containers" at bounding box center [98, 238] width 88 height 30
